Goal: Find contact information: Find contact information

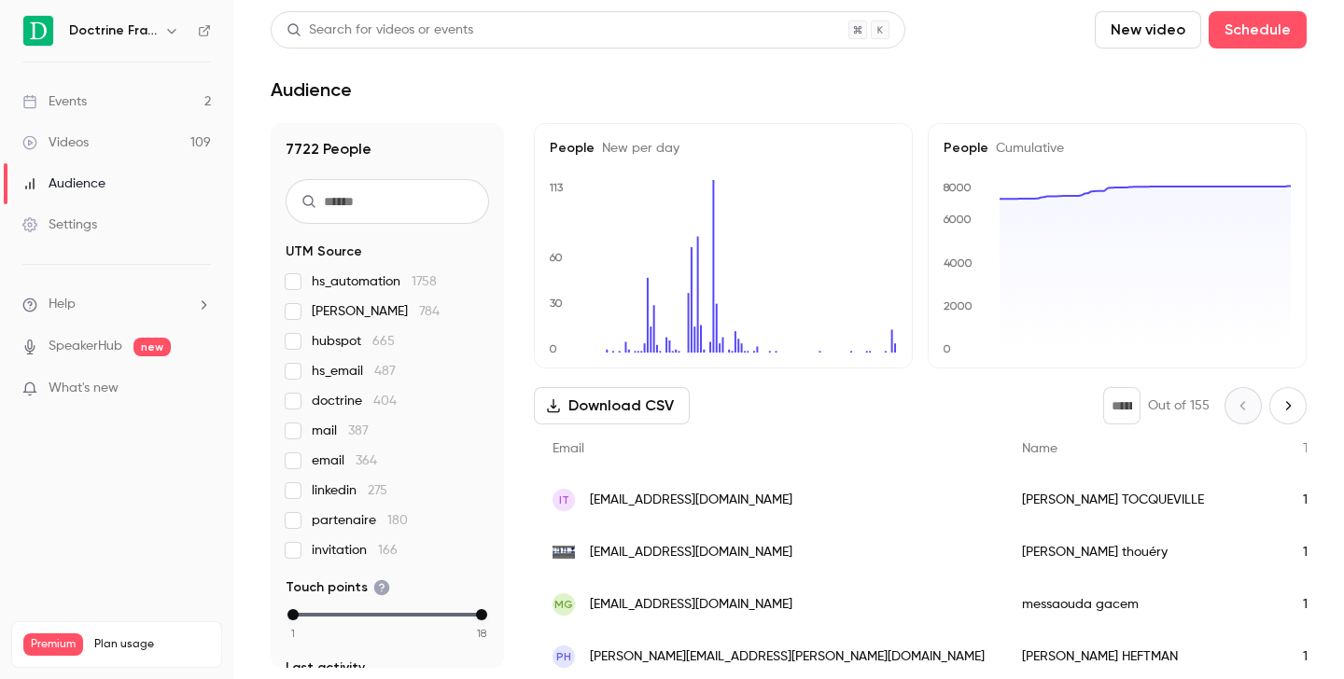
click at [175, 31] on icon "button" at bounding box center [171, 30] width 15 height 15
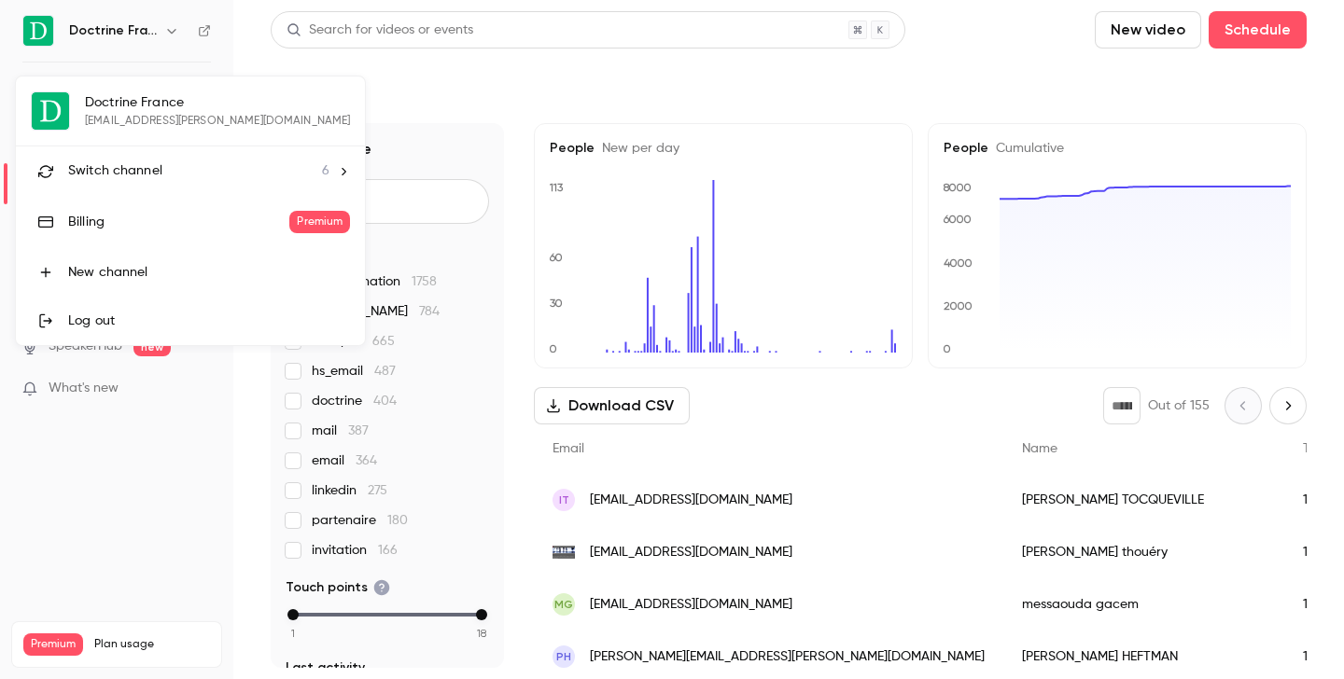
click at [139, 153] on li "Switch channel 6" at bounding box center [190, 171] width 349 height 49
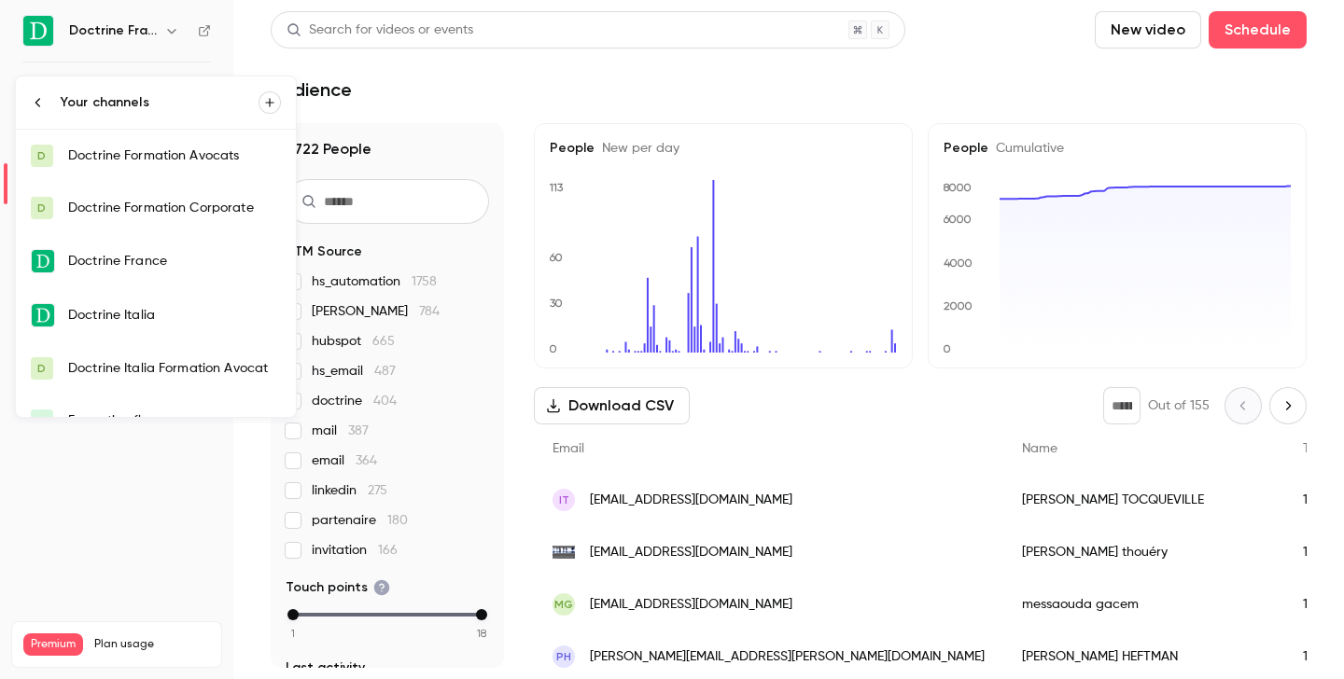
click at [177, 203] on div "Doctrine Formation Corporate" at bounding box center [174, 208] width 213 height 19
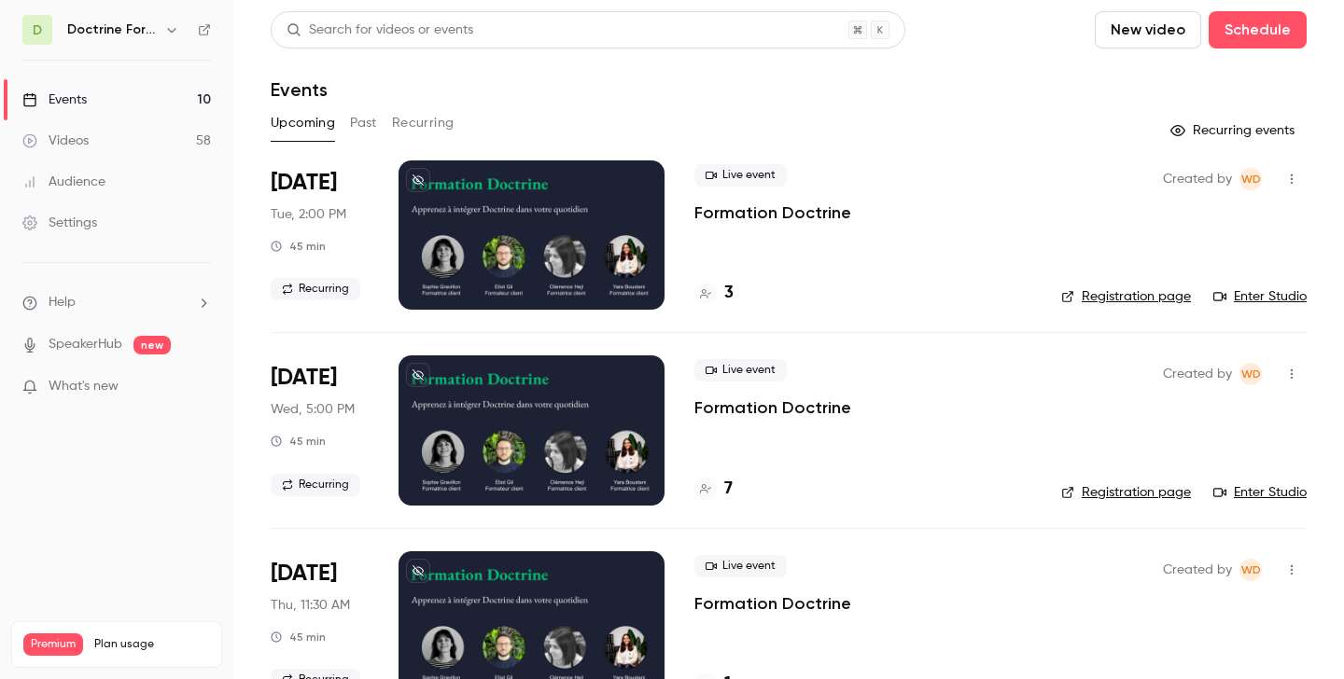
click at [359, 125] on button "Past" at bounding box center [363, 123] width 27 height 30
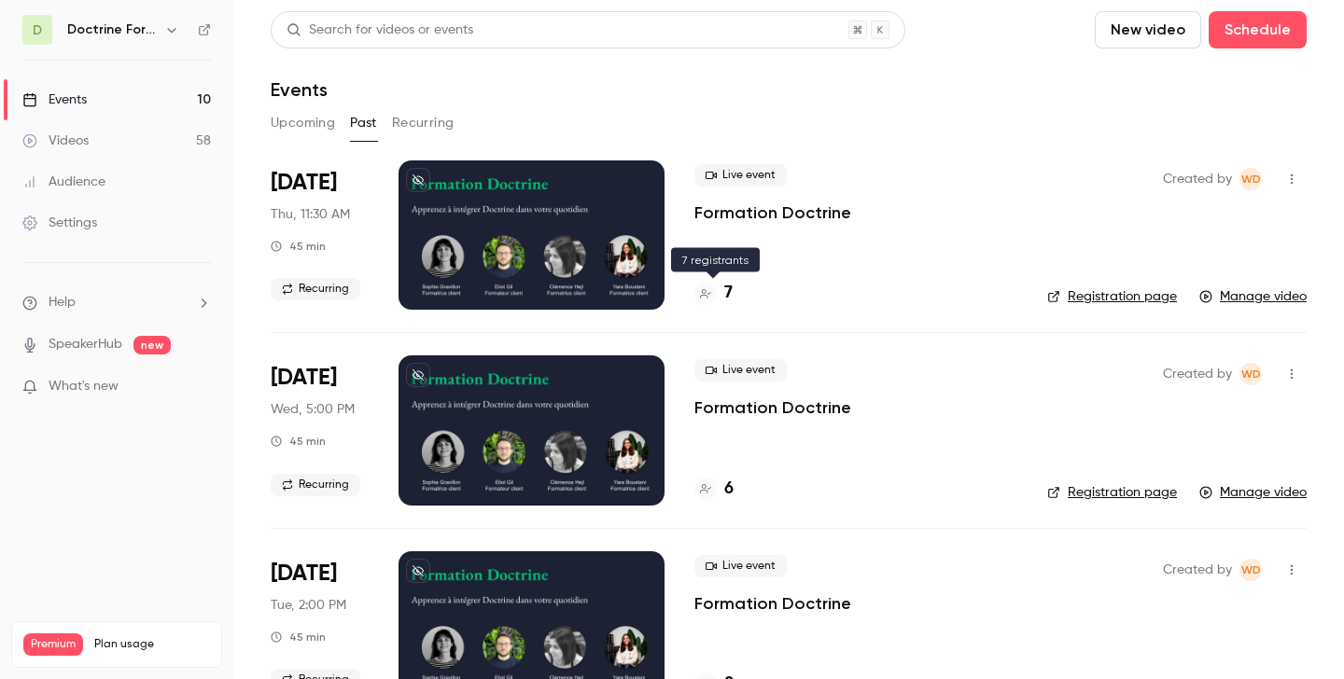
click at [727, 287] on h4 "7" at bounding box center [728, 293] width 8 height 25
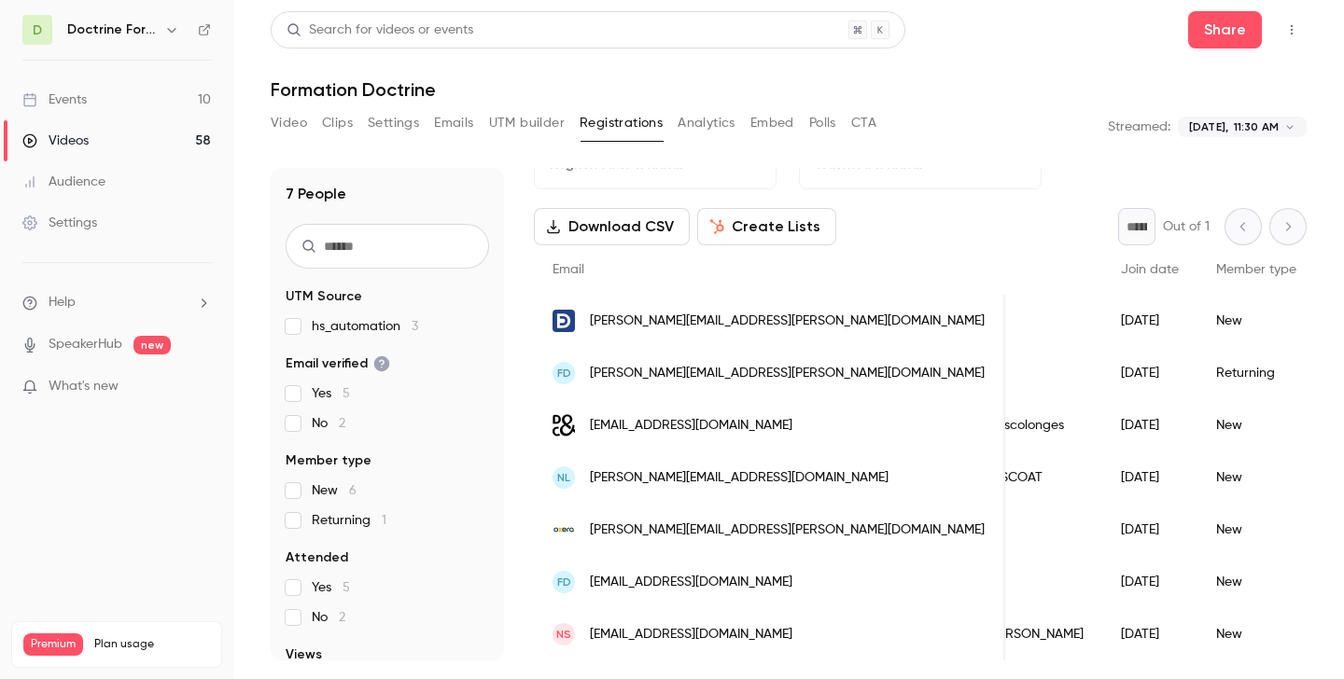
scroll to position [0, 215]
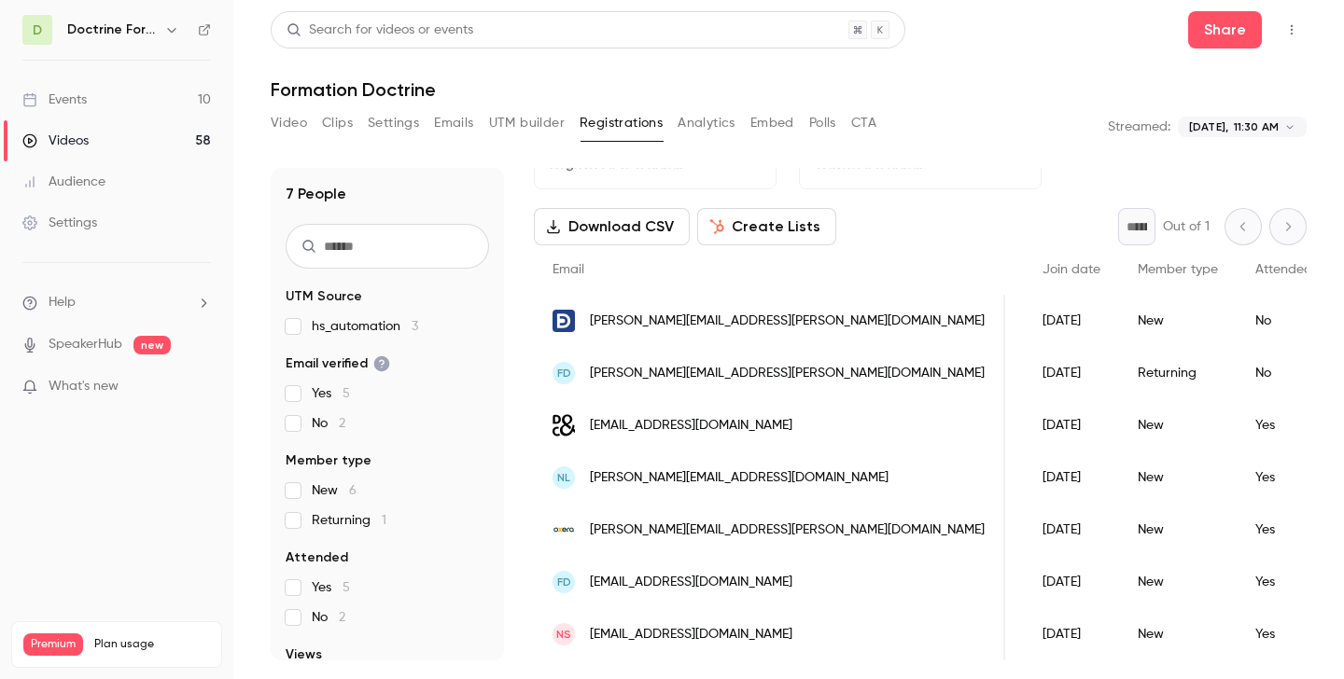
click at [673, 318] on span "[PERSON_NAME][EMAIL_ADDRESS][PERSON_NAME][DOMAIN_NAME]" at bounding box center [787, 322] width 395 height 20
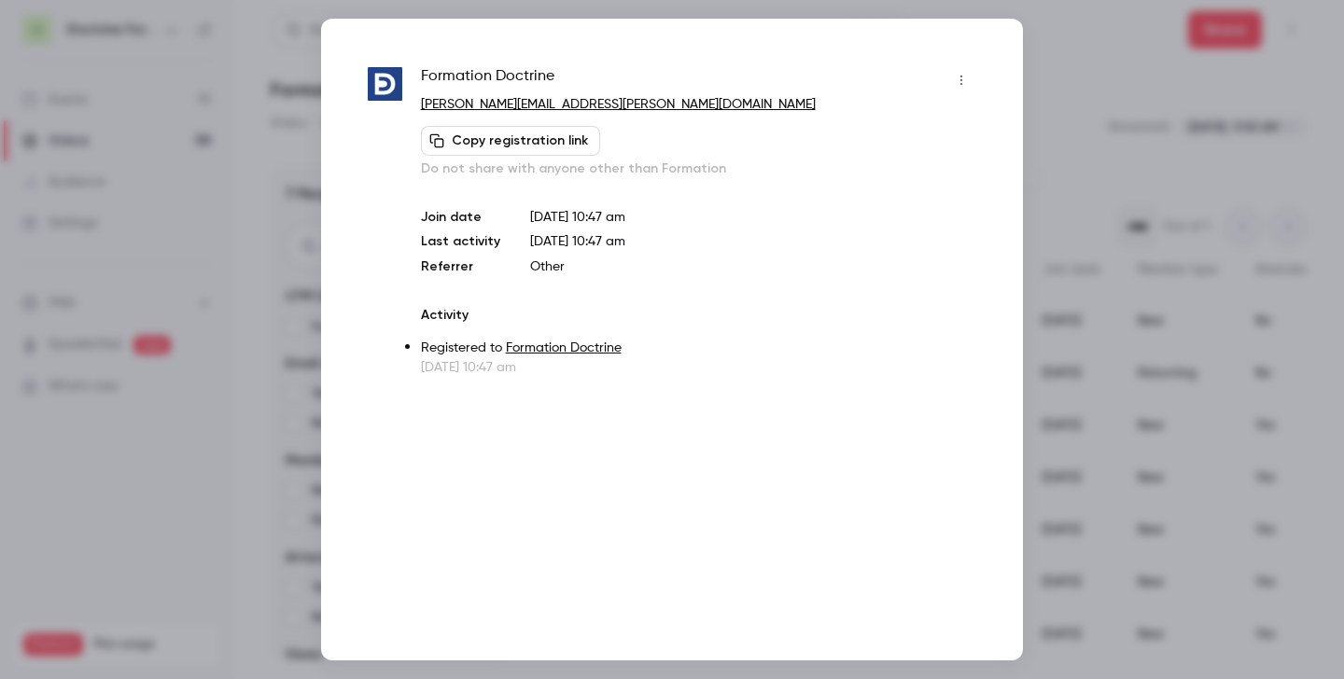
click at [1080, 233] on div at bounding box center [672, 339] width 1344 height 679
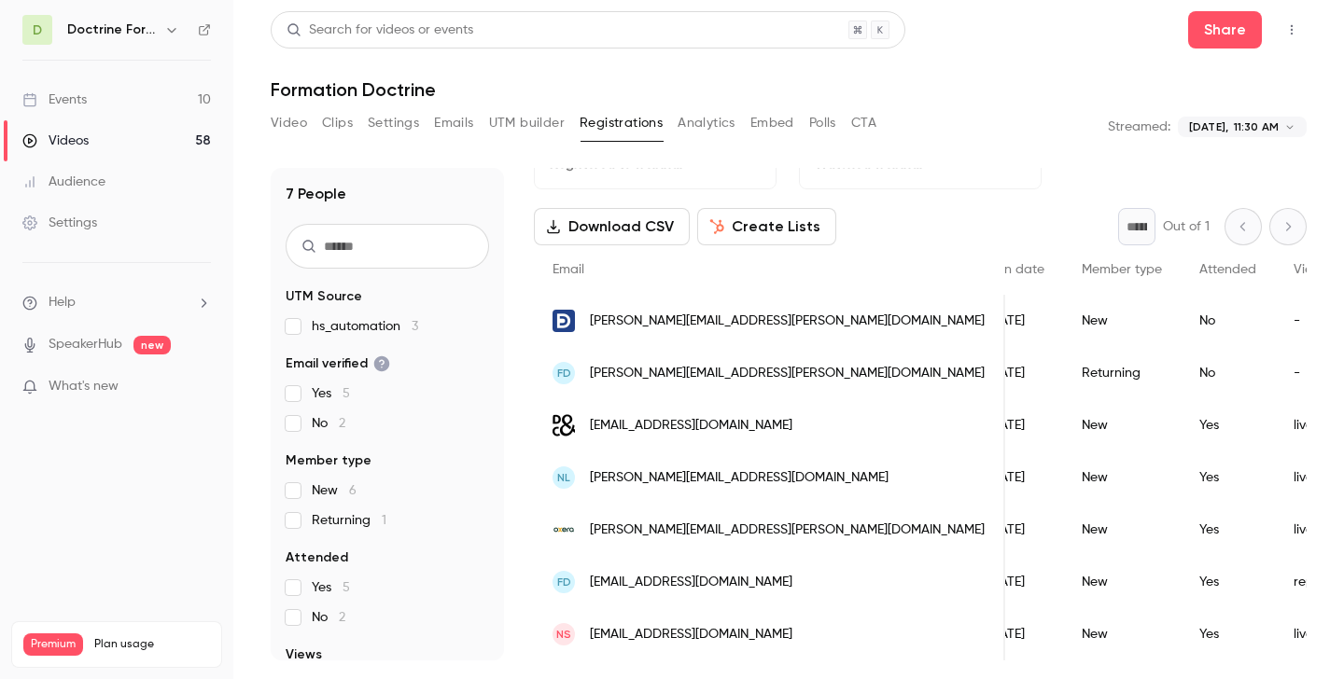
scroll to position [0, 0]
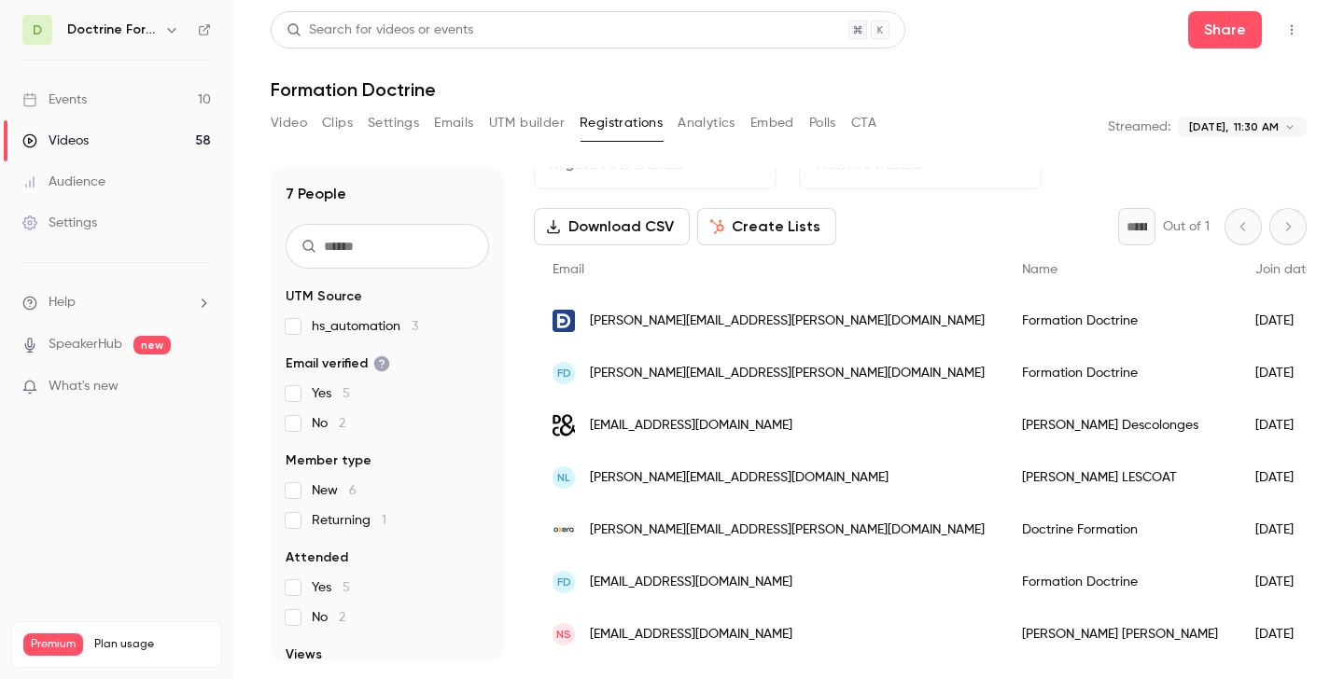
click at [691, 358] on div "FD [EMAIL_ADDRESS][DOMAIN_NAME]" at bounding box center [768, 373] width 469 height 52
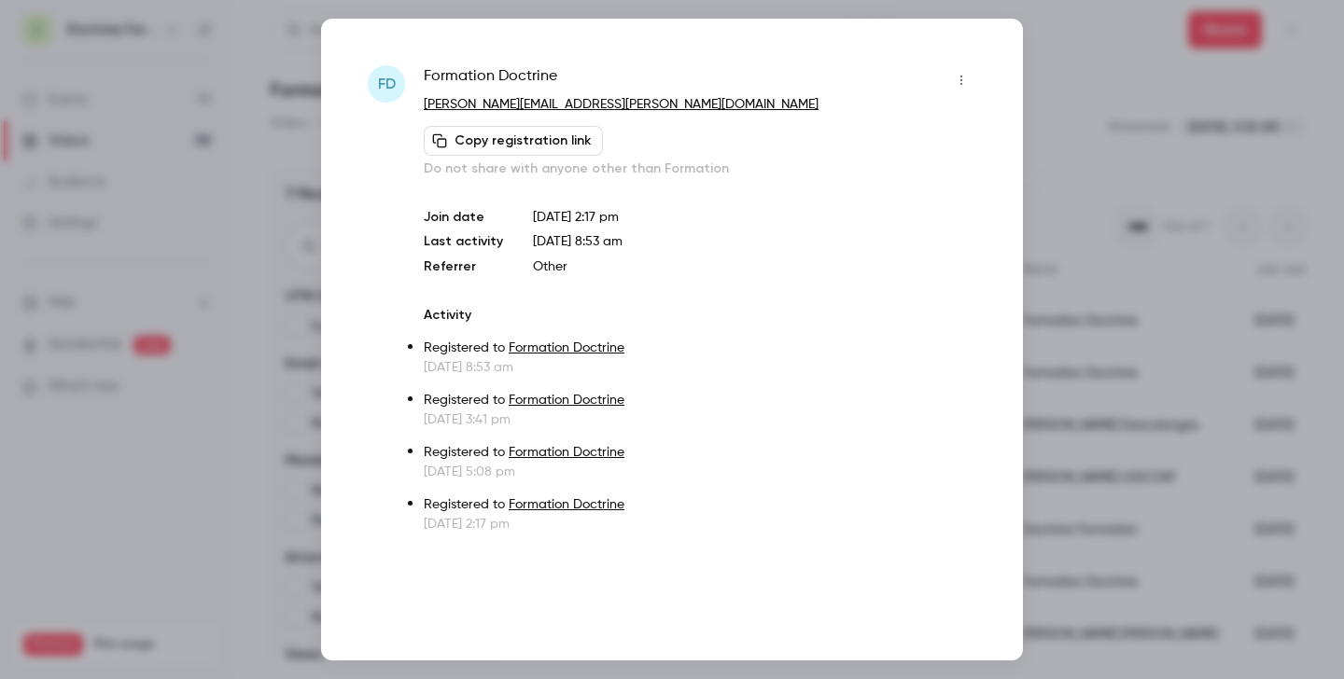
click at [1132, 195] on div at bounding box center [672, 339] width 1344 height 679
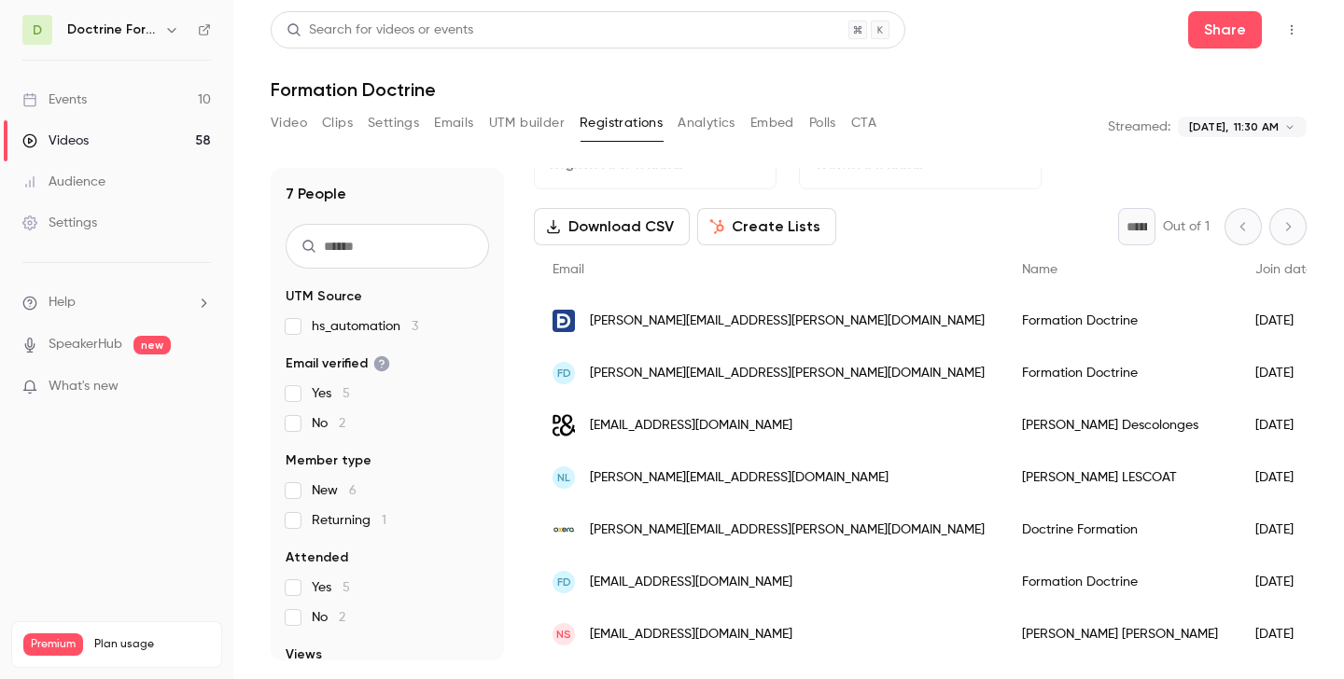
click at [771, 429] on span "[EMAIL_ADDRESS][DOMAIN_NAME]" at bounding box center [691, 426] width 202 height 20
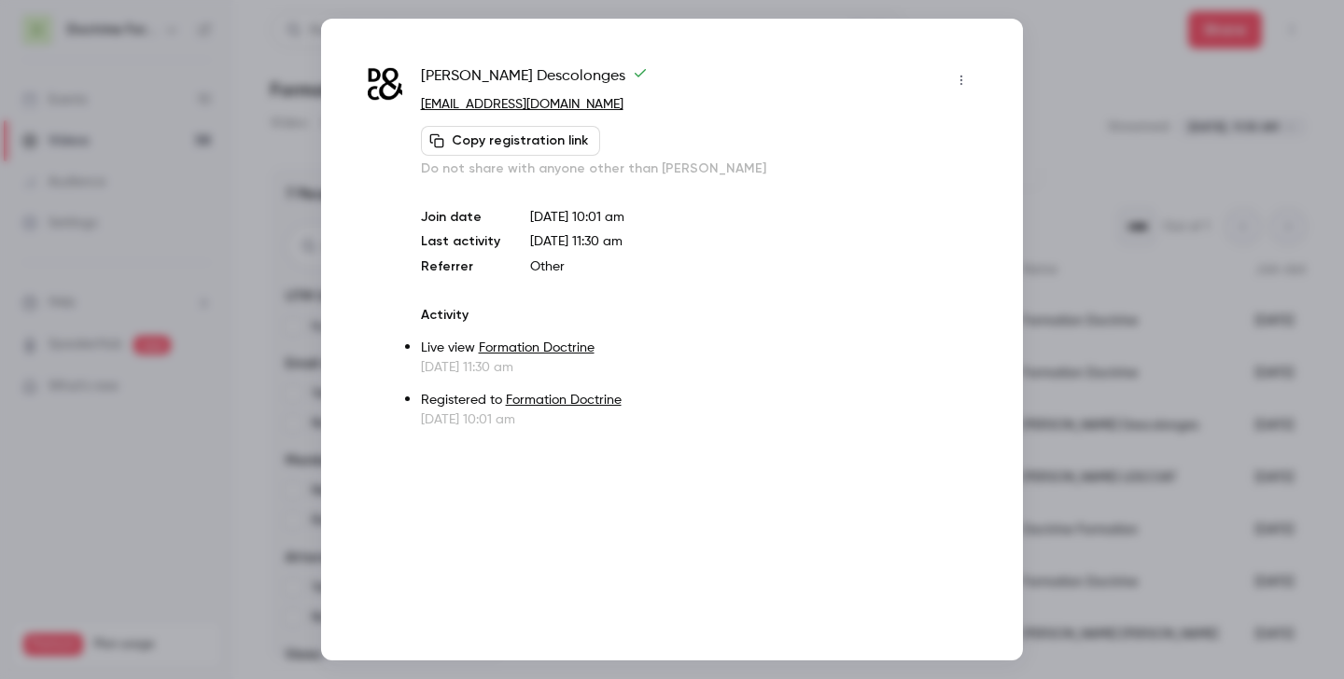
click at [1151, 170] on div at bounding box center [672, 339] width 1344 height 679
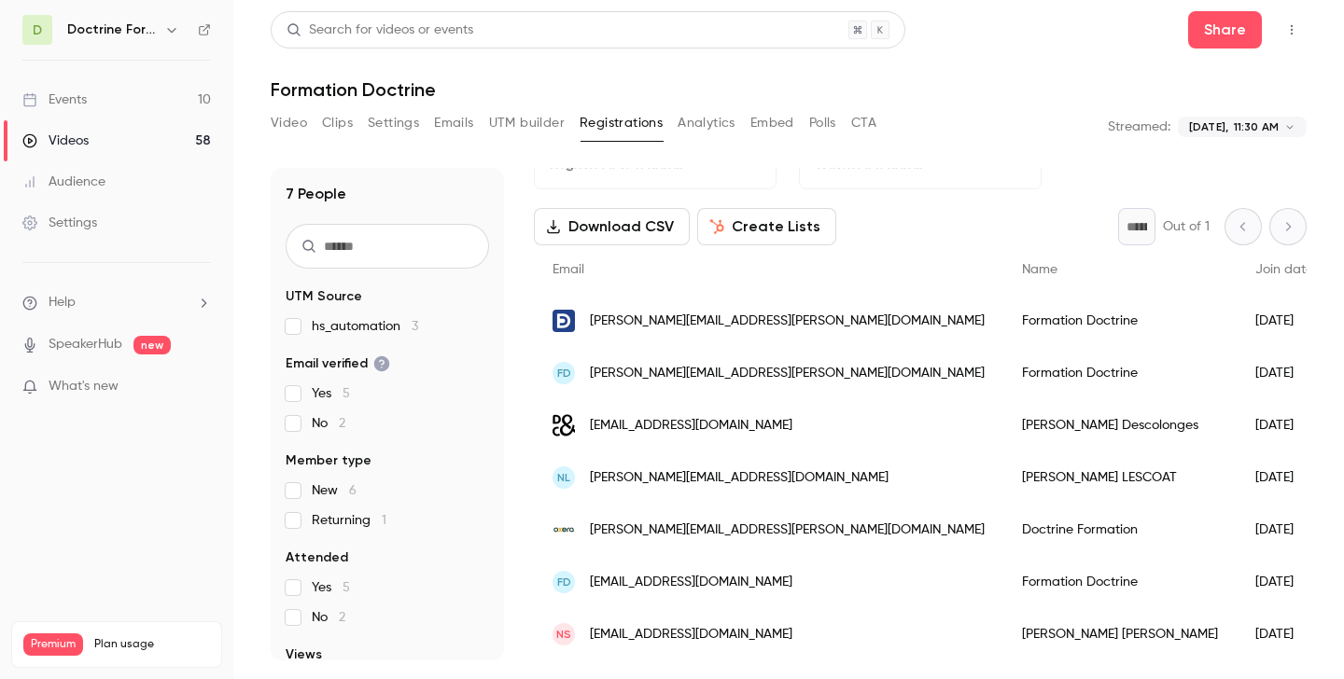
click at [792, 428] on span "[EMAIL_ADDRESS][DOMAIN_NAME]" at bounding box center [691, 426] width 202 height 20
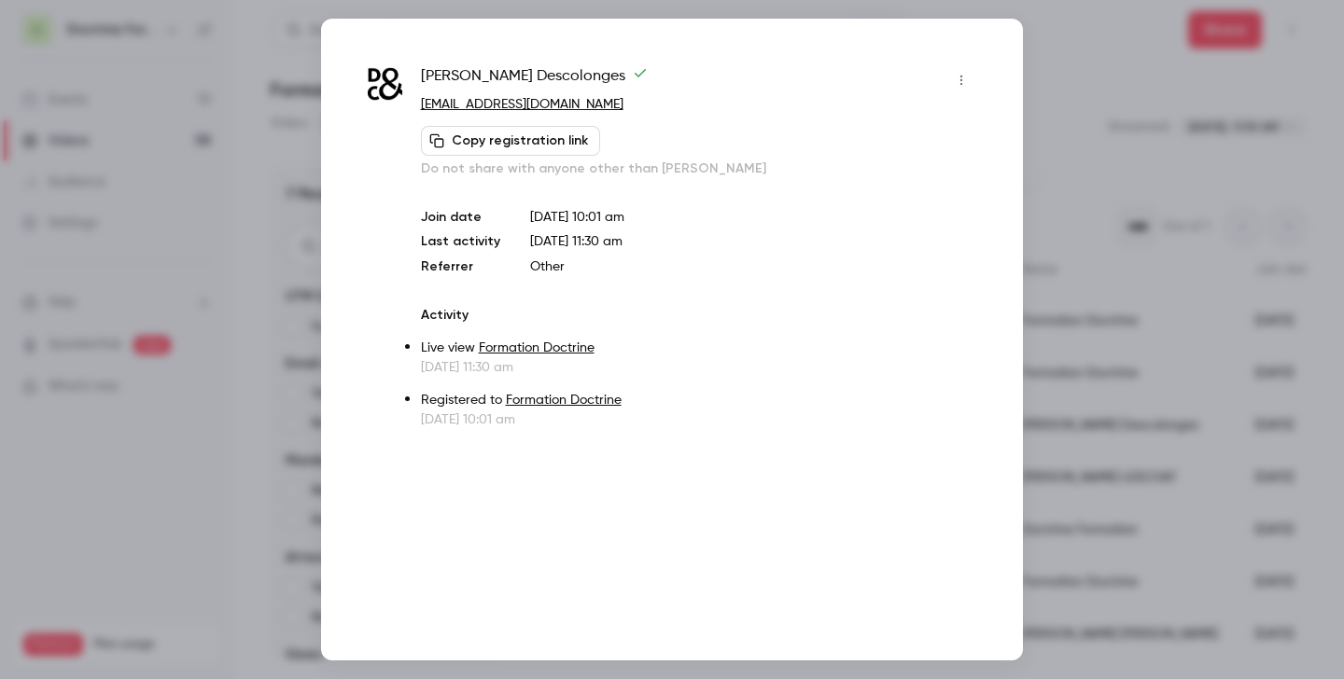
click at [1087, 106] on div at bounding box center [672, 339] width 1344 height 679
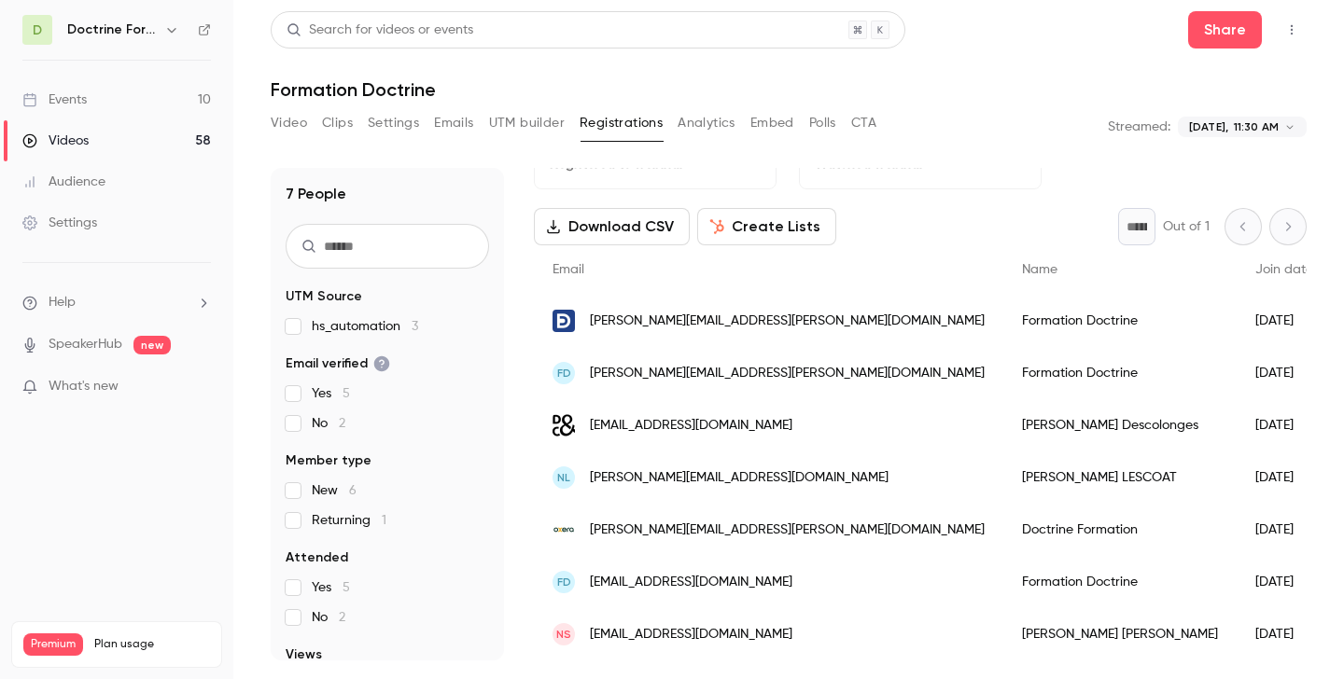
click at [690, 473] on span "[PERSON_NAME][EMAIL_ADDRESS][DOMAIN_NAME]" at bounding box center [739, 478] width 299 height 20
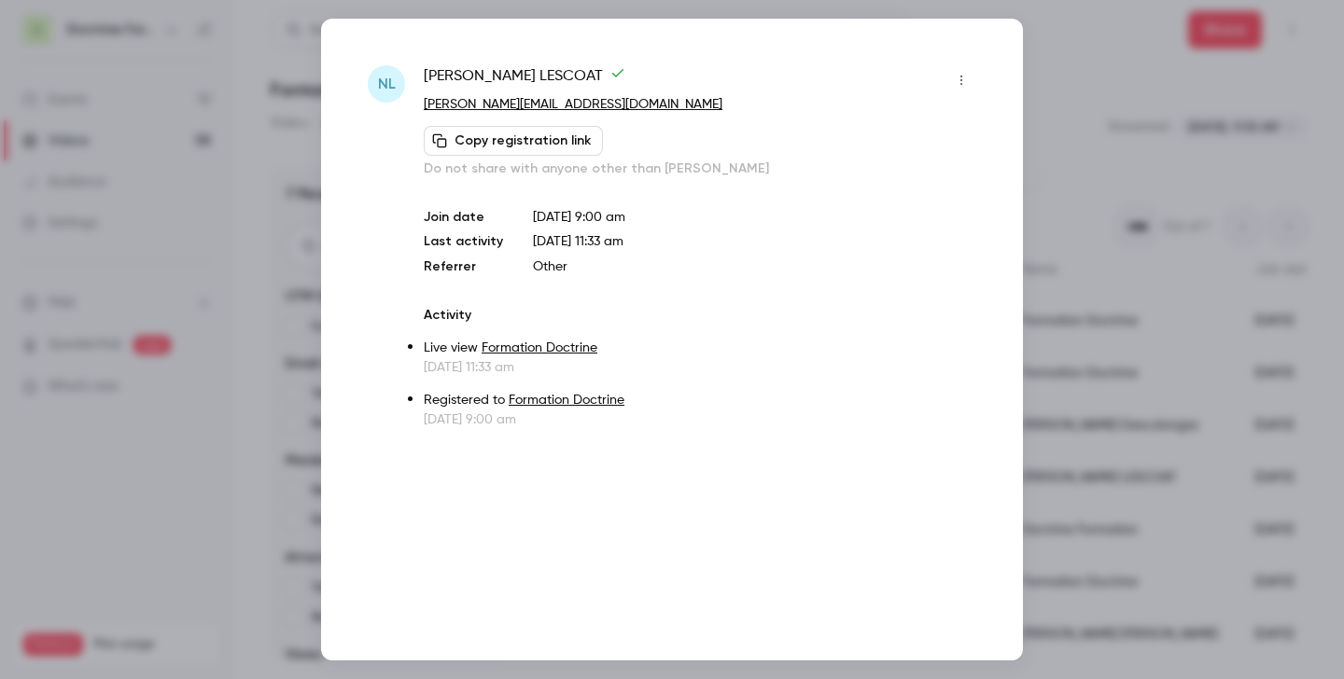
click at [1094, 101] on div at bounding box center [672, 339] width 1344 height 679
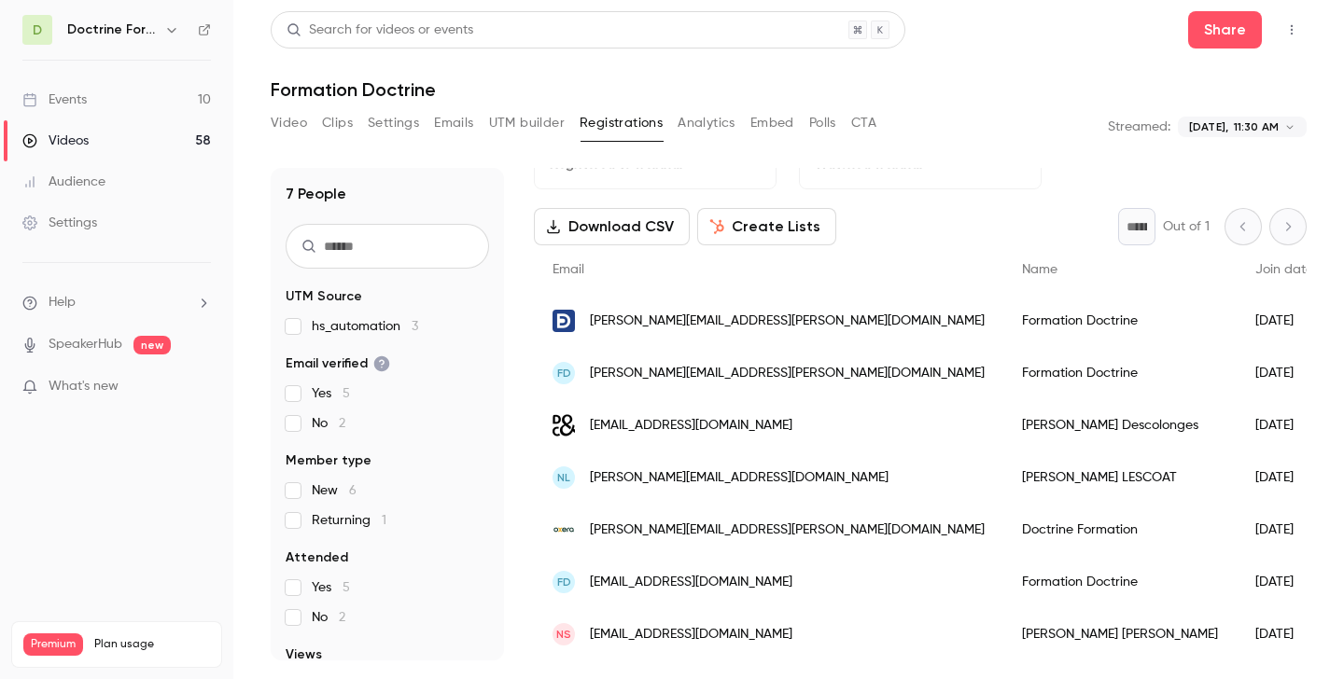
click at [725, 524] on span "[PERSON_NAME][EMAIL_ADDRESS][PERSON_NAME][DOMAIN_NAME]" at bounding box center [787, 531] width 395 height 20
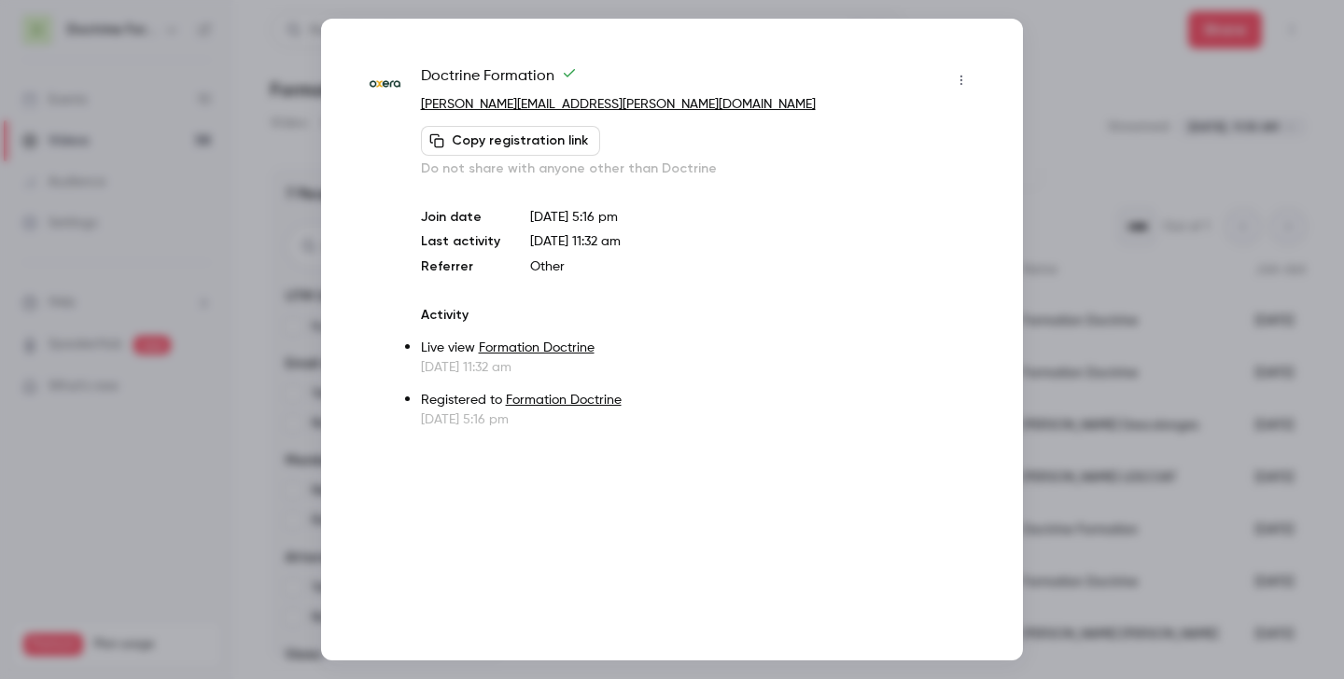
click at [1061, 140] on div at bounding box center [672, 339] width 1344 height 679
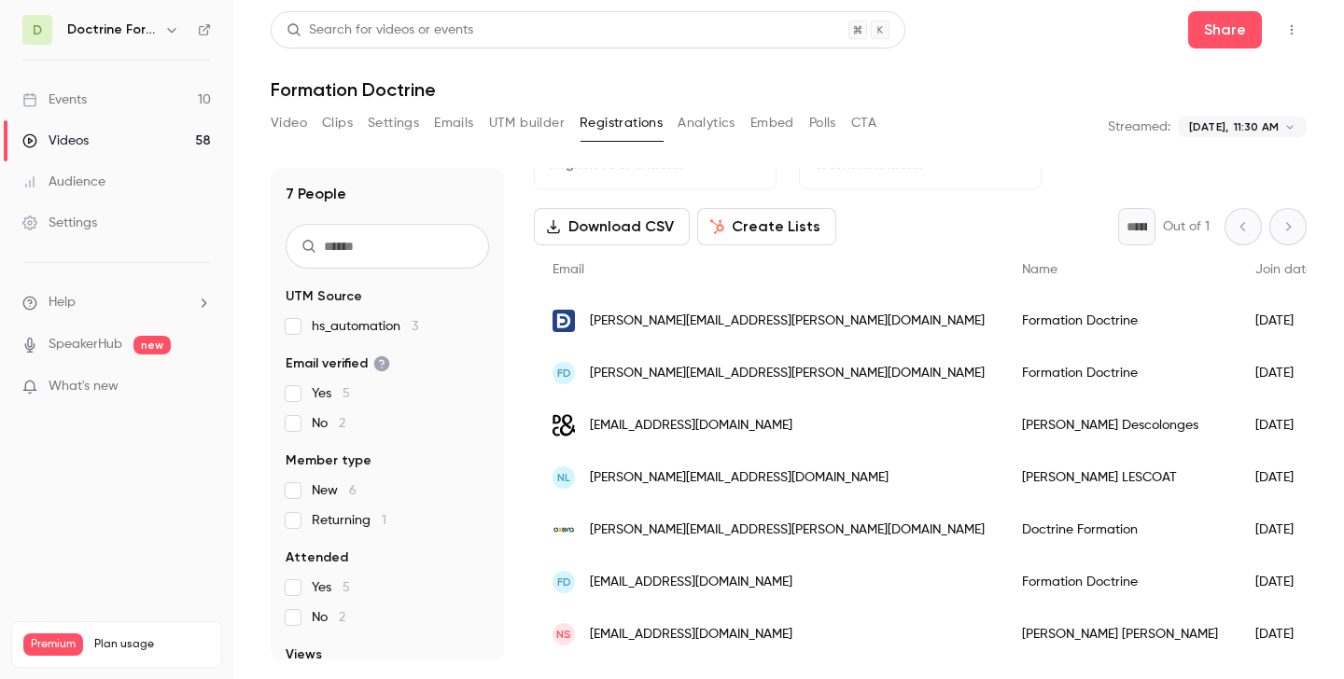
click at [639, 588] on span "[EMAIL_ADDRESS][DOMAIN_NAME]" at bounding box center [691, 583] width 202 height 20
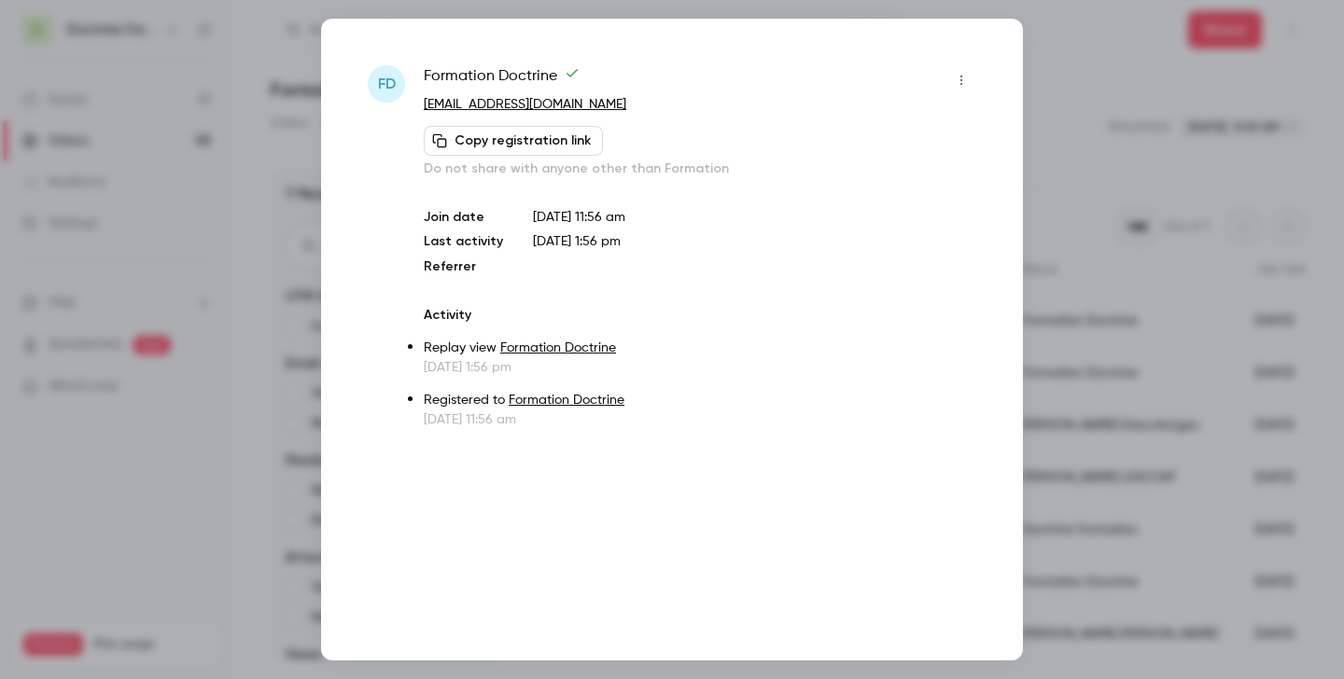
click at [1090, 142] on div at bounding box center [672, 339] width 1344 height 679
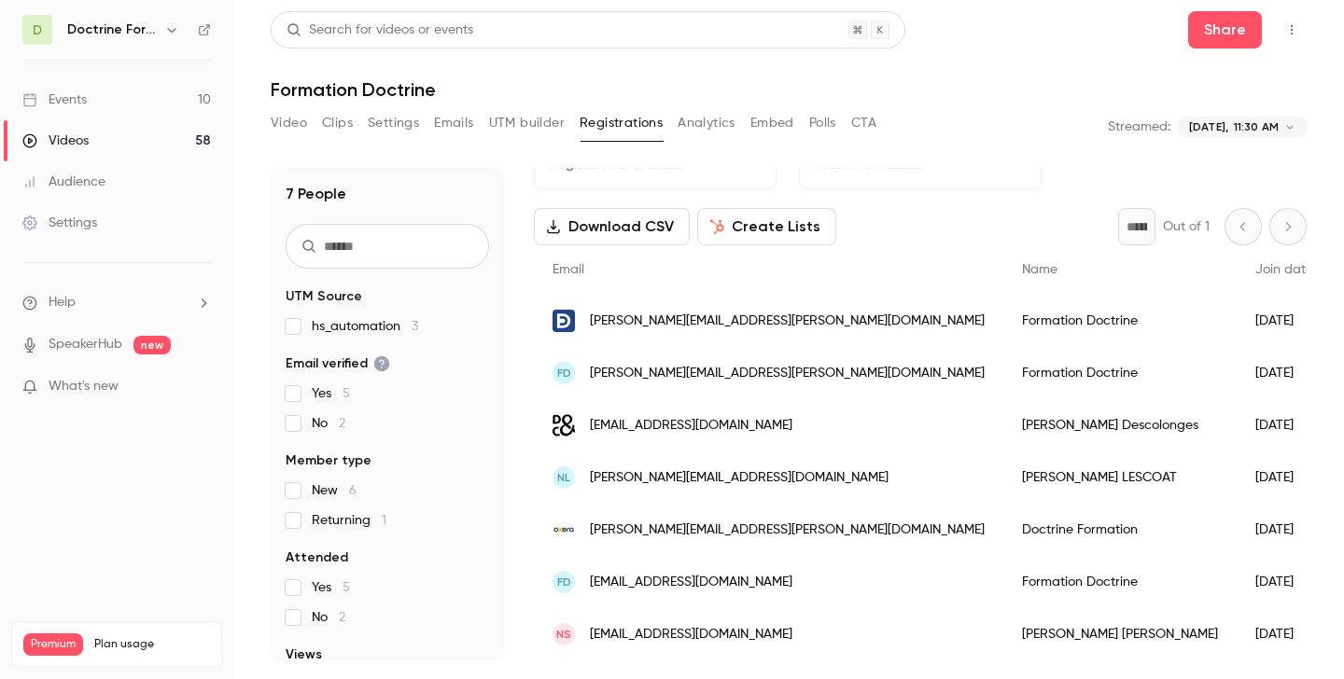
click at [655, 629] on span "[EMAIL_ADDRESS][DOMAIN_NAME]" at bounding box center [691, 635] width 202 height 20
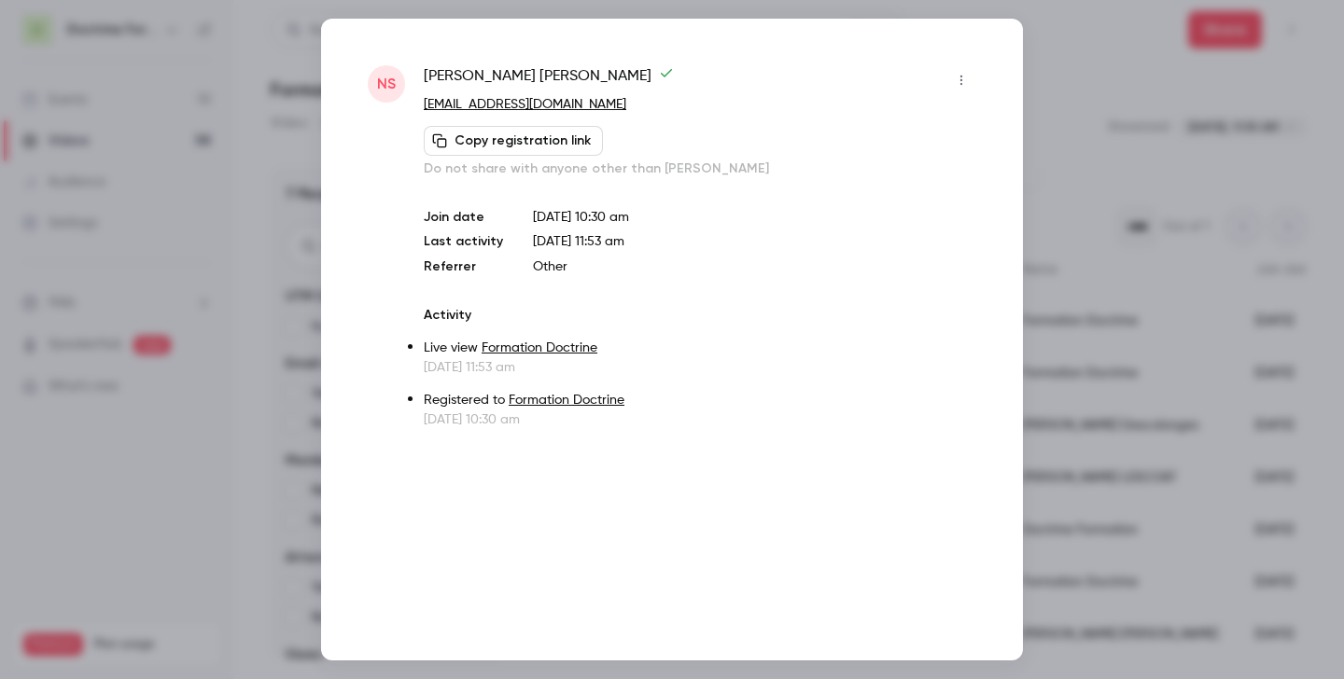
click at [1152, 133] on div at bounding box center [672, 339] width 1344 height 679
